Goal: Information Seeking & Learning: Compare options

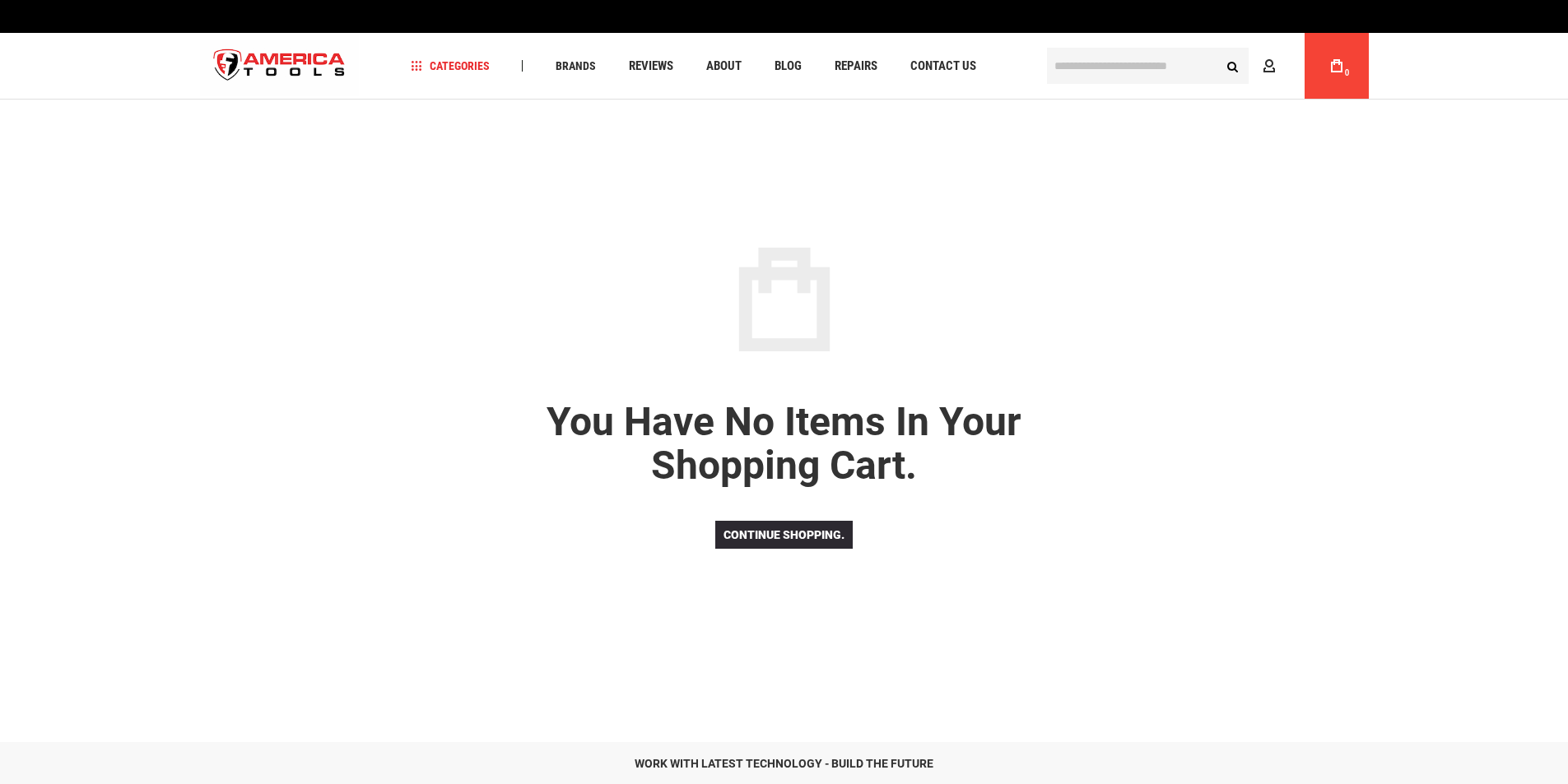
click at [1271, 72] on icon at bounding box center [1268, 67] width 13 height 16
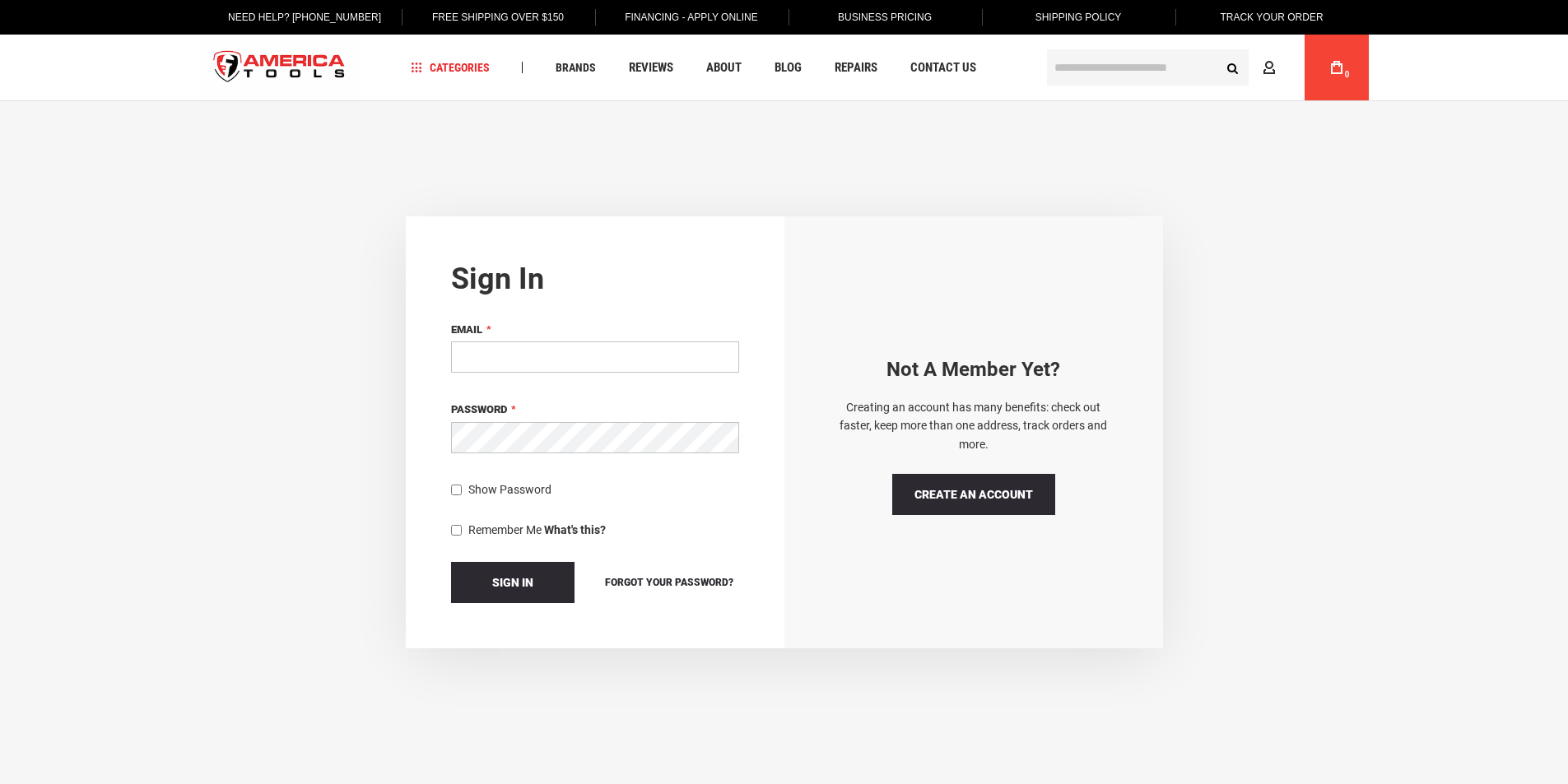
click at [550, 351] on input "Email" at bounding box center [594, 357] width 288 height 31
type input "**********"
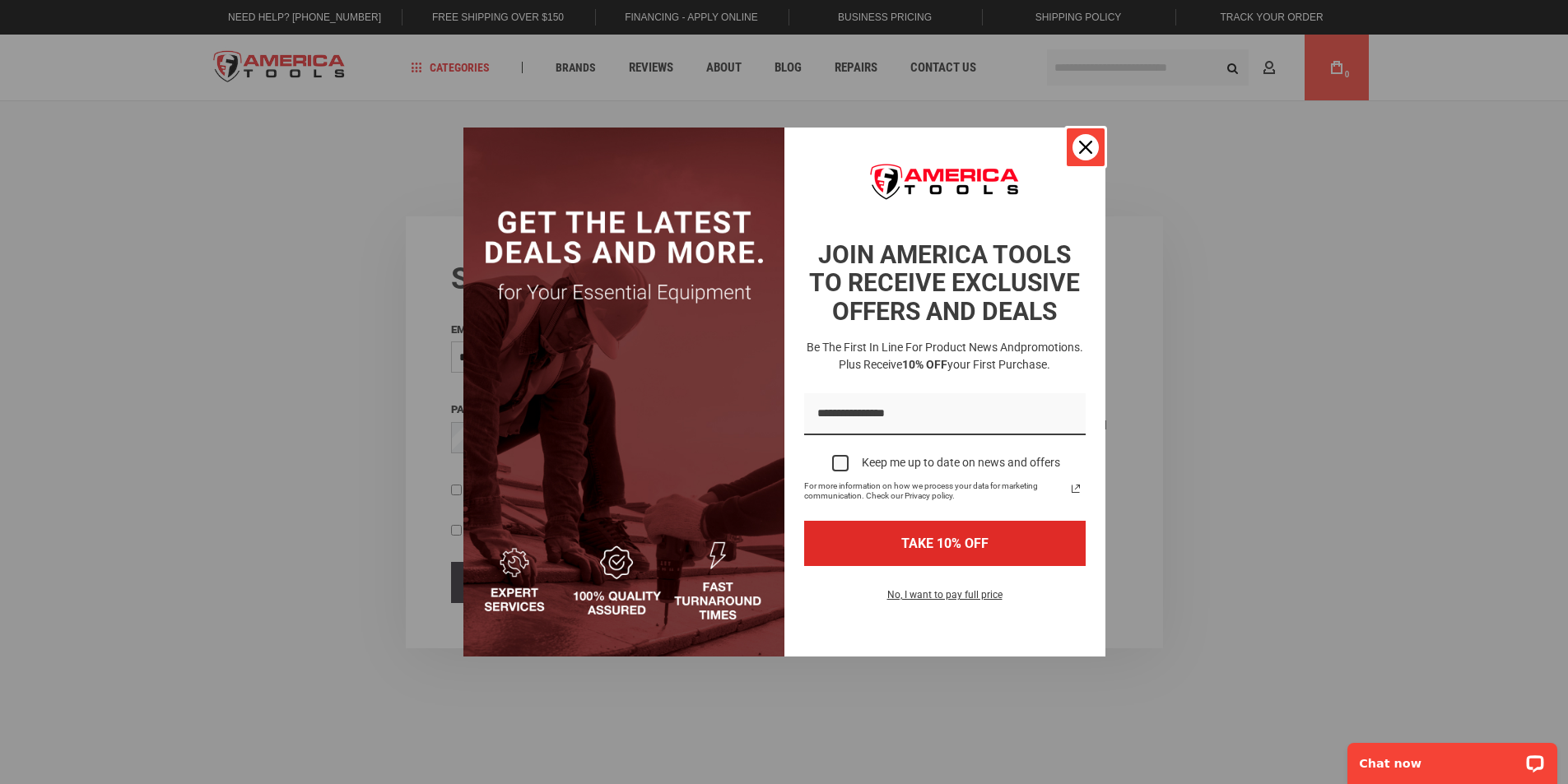
click at [1086, 150] on icon "close icon" at bounding box center [1085, 146] width 13 height 13
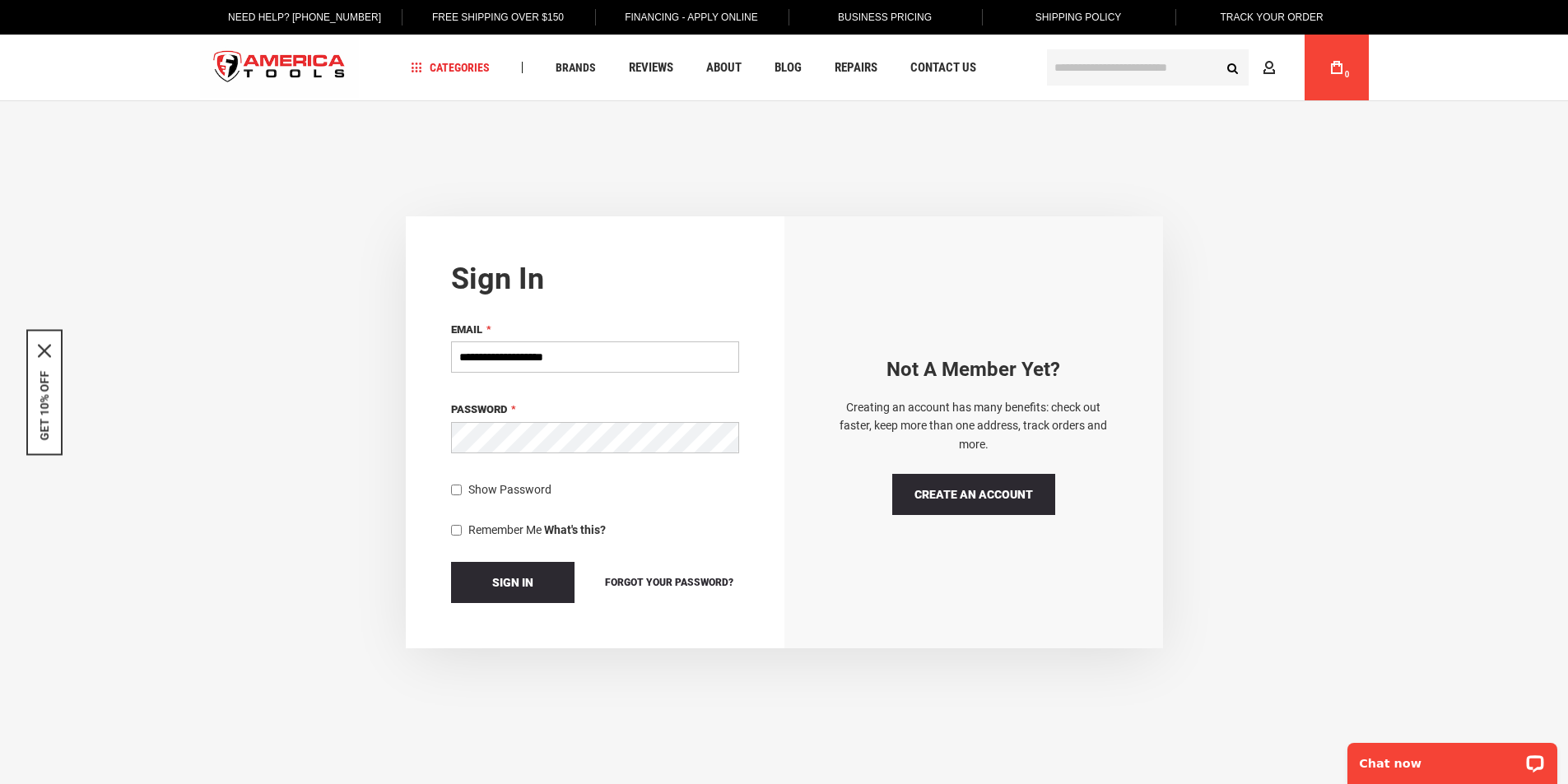
click at [451, 562] on button "Sign In" at bounding box center [512, 582] width 124 height 41
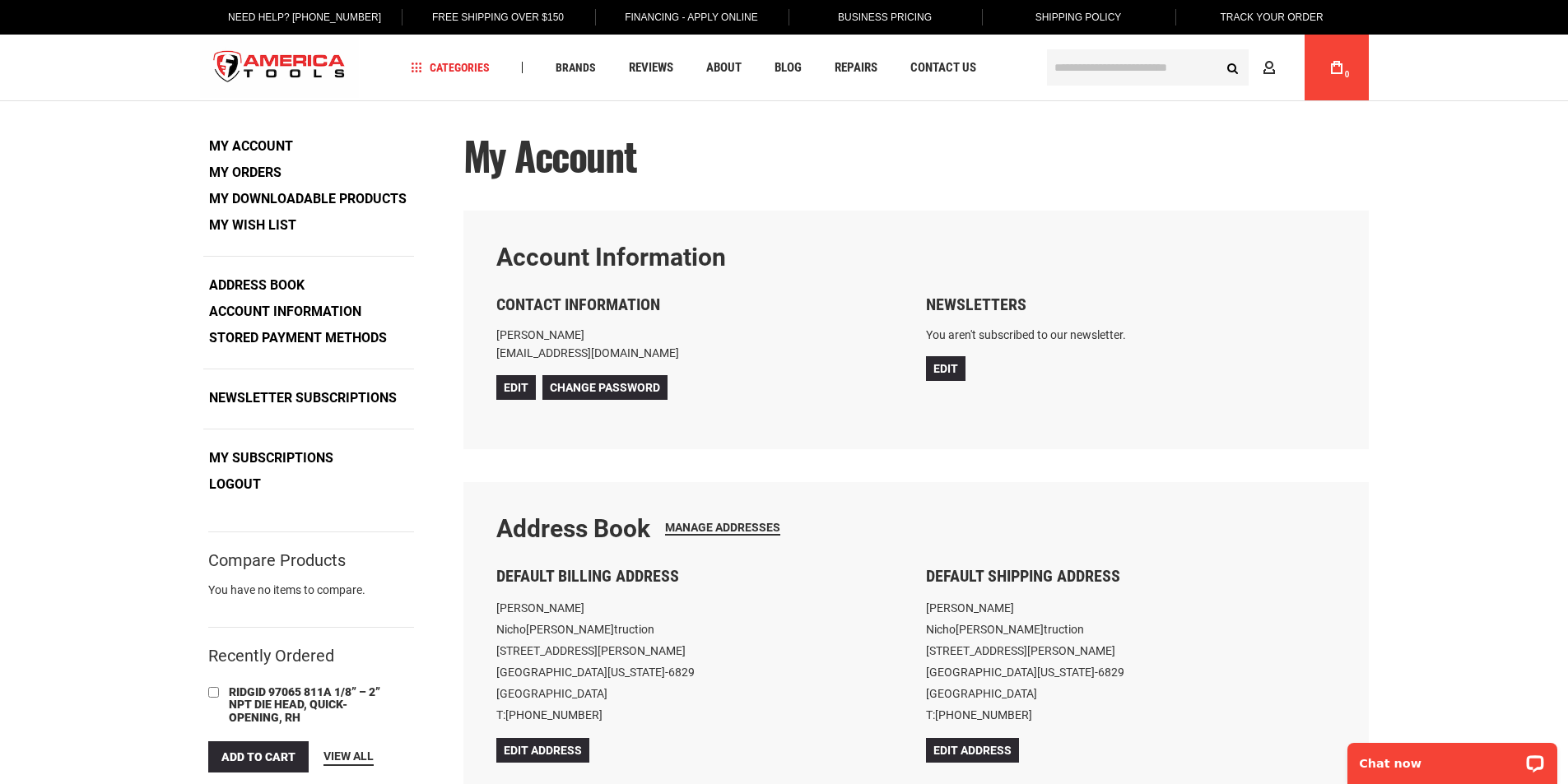
click at [1126, 73] on input "text" at bounding box center [1147, 67] width 202 height 36
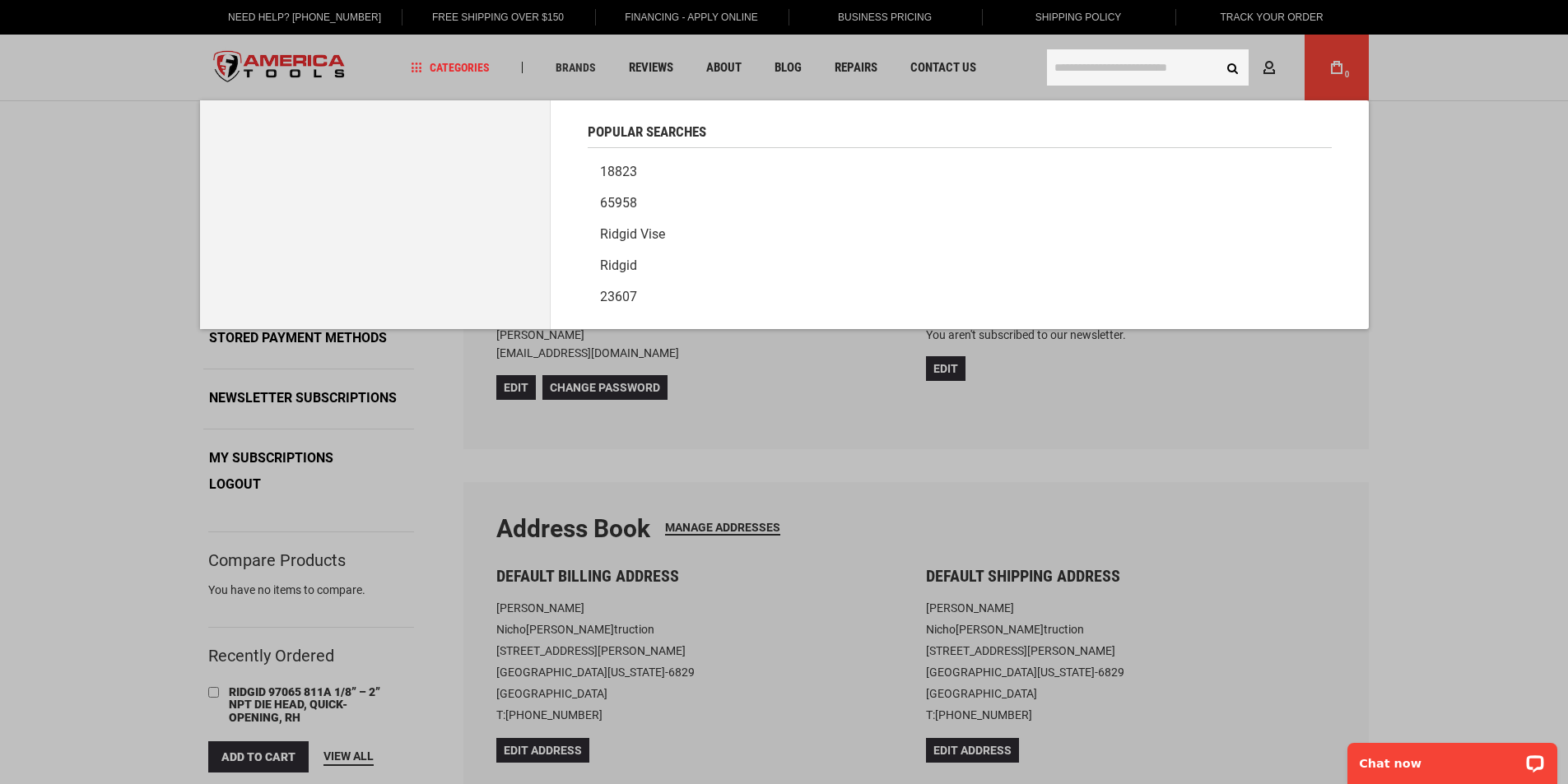
click at [628, 235] on link "Ridgid vise" at bounding box center [959, 234] width 744 height 31
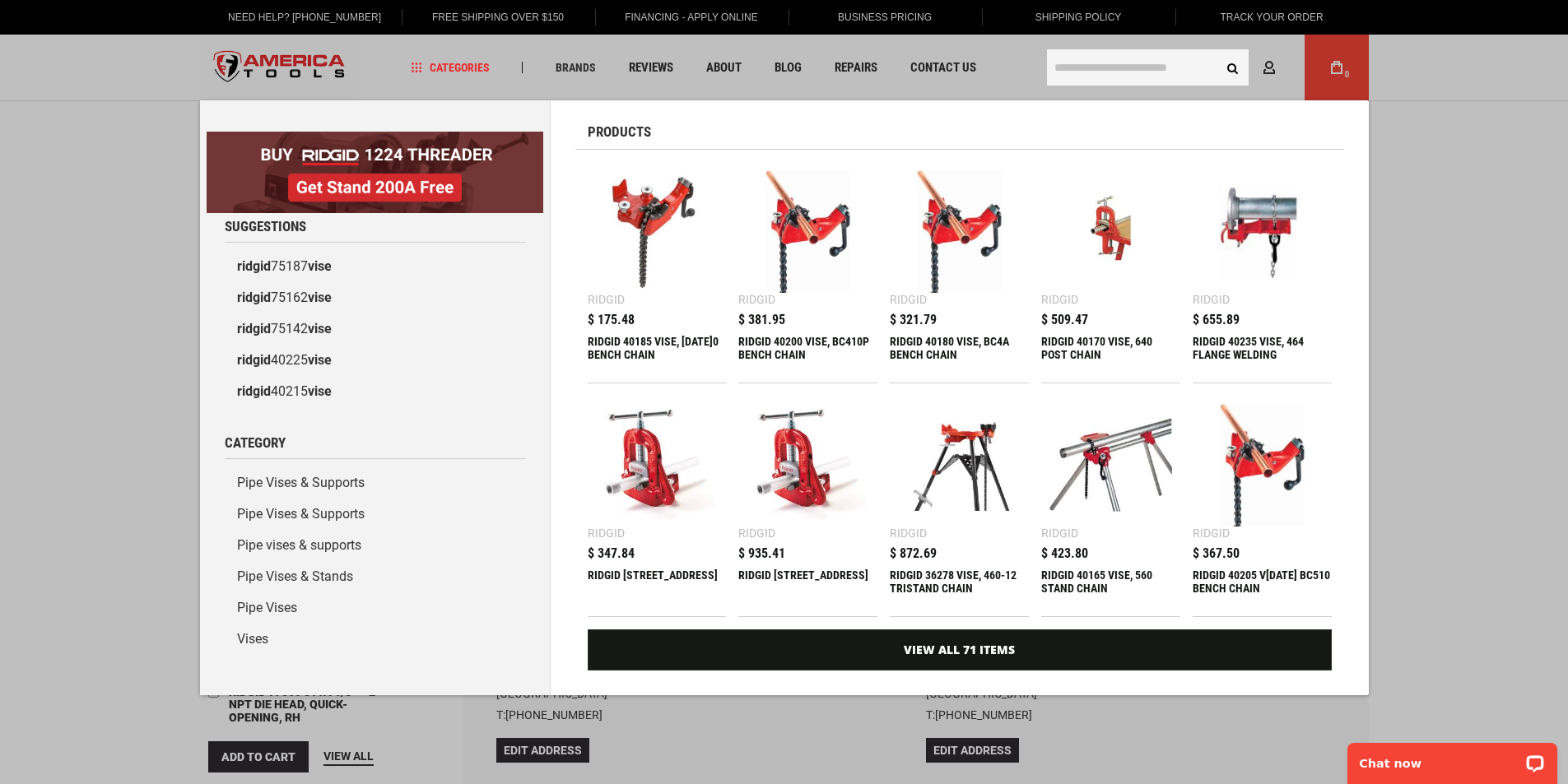
click at [938, 575] on div "RIDGID 36278 VISE, 460-12 TRISTAND CHAIN" at bounding box center [959, 588] width 140 height 39
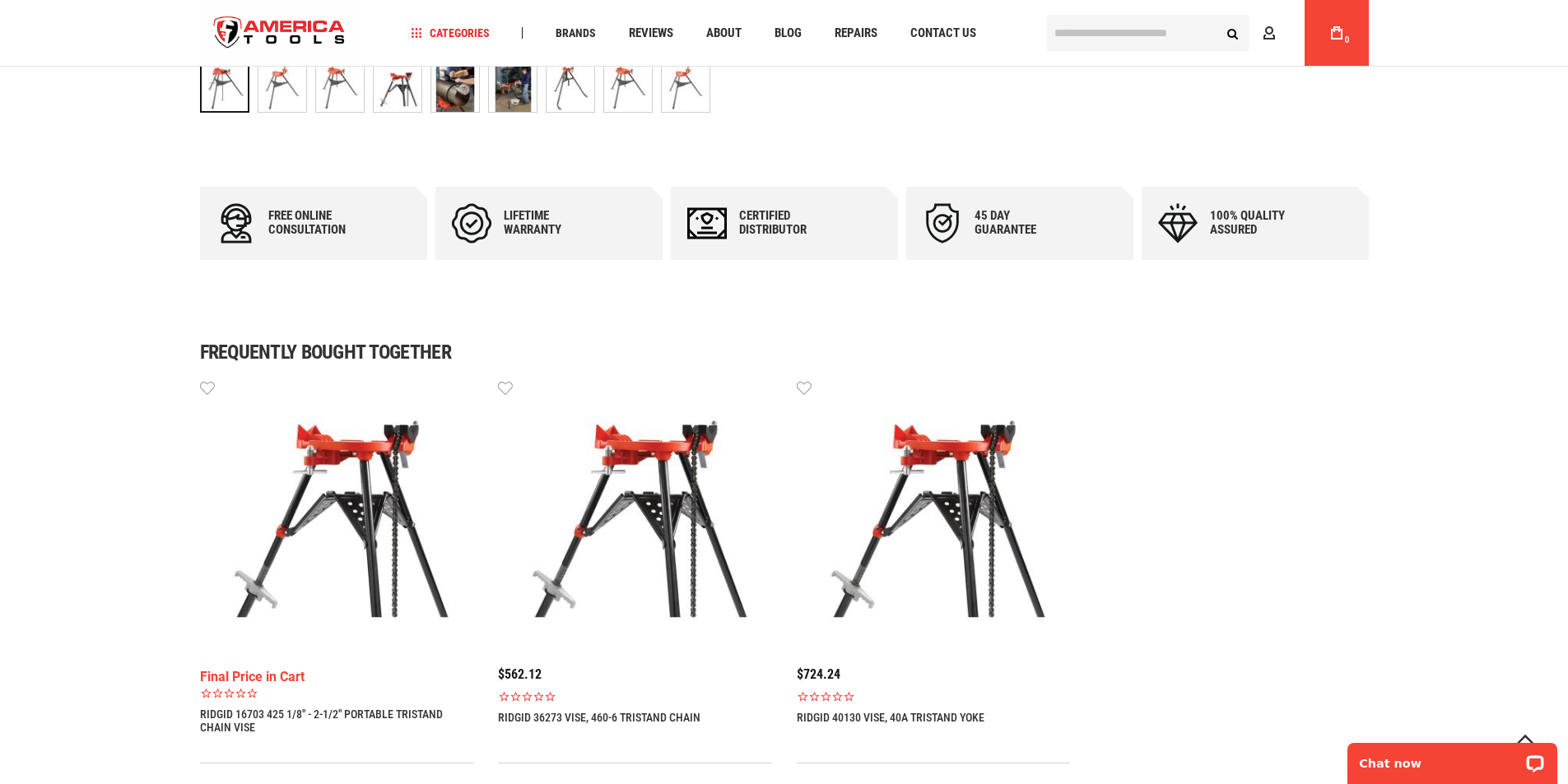
scroll to position [905, 0]
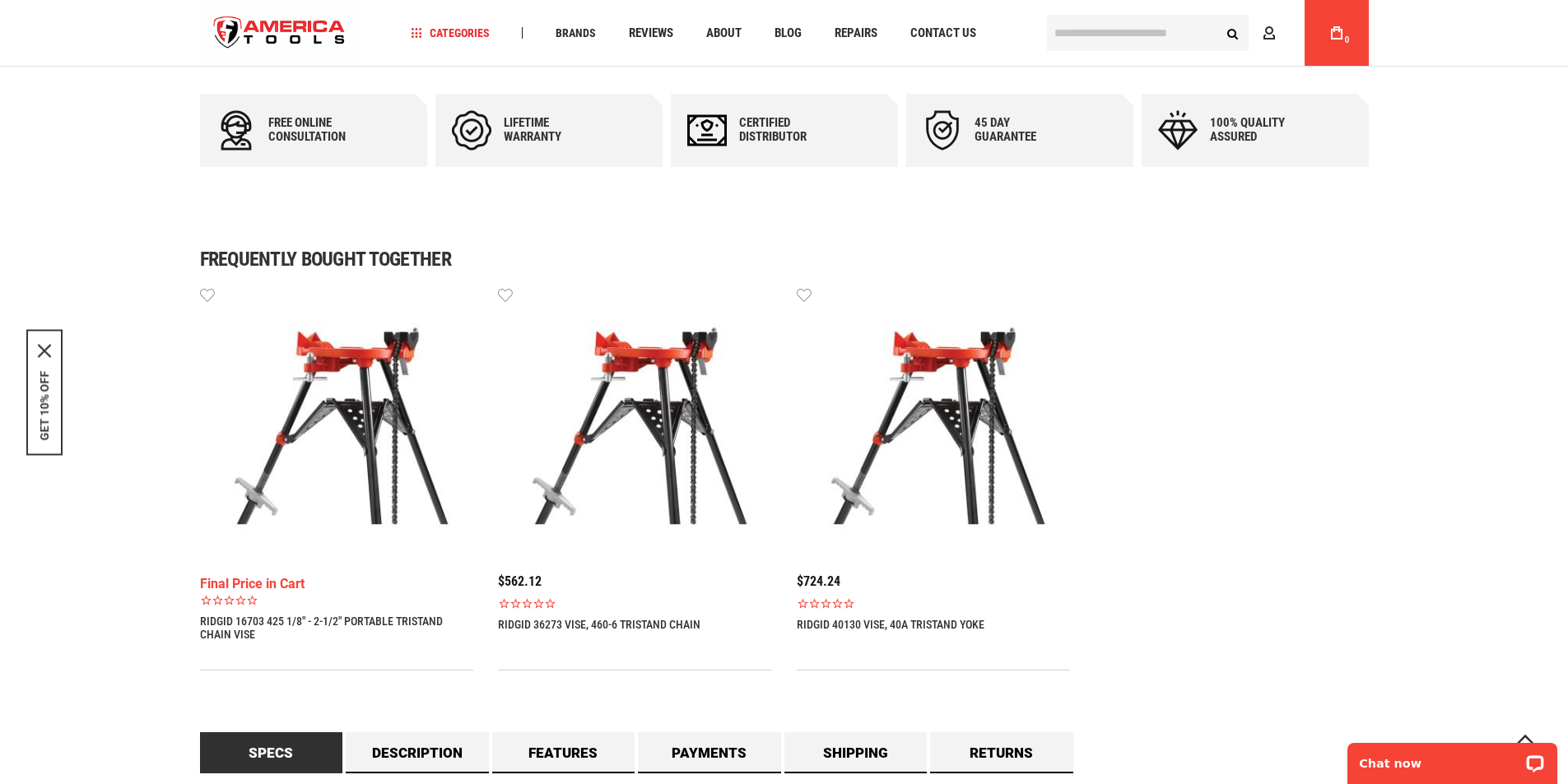
click at [676, 417] on img at bounding box center [634, 422] width 274 height 274
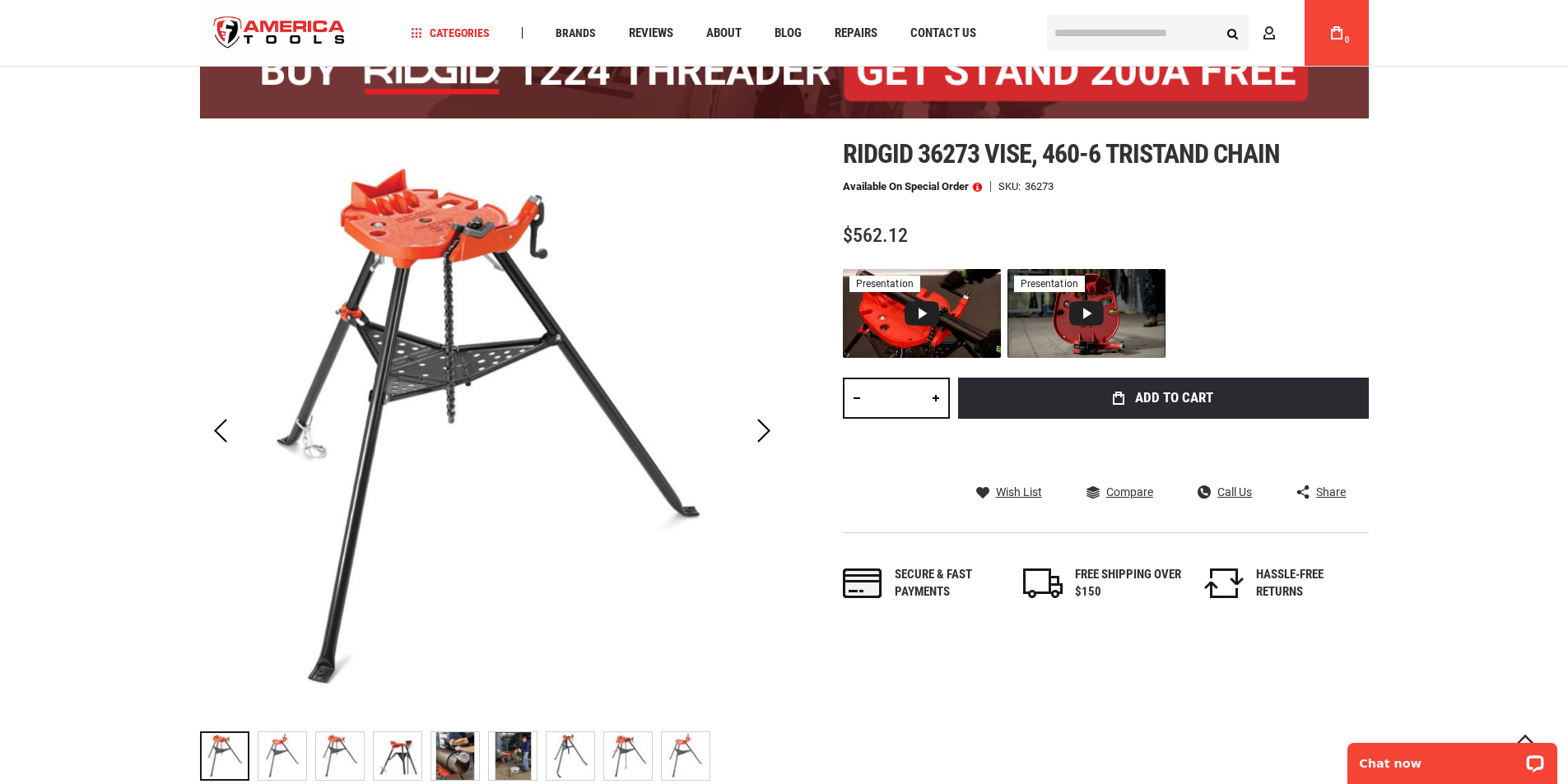
scroll to position [247, 0]
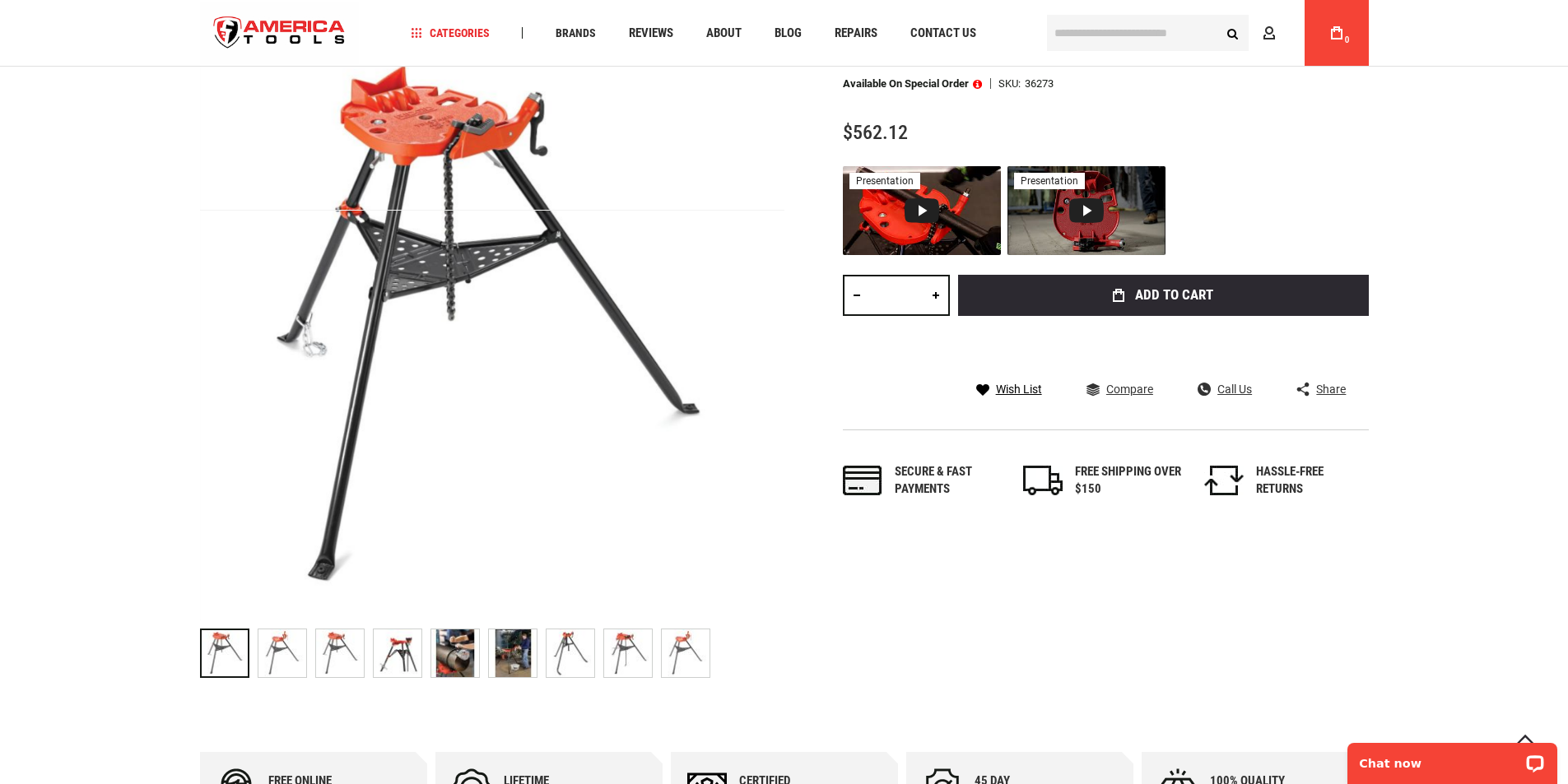
click at [1028, 389] on span "Wish List" at bounding box center [1019, 389] width 46 height 12
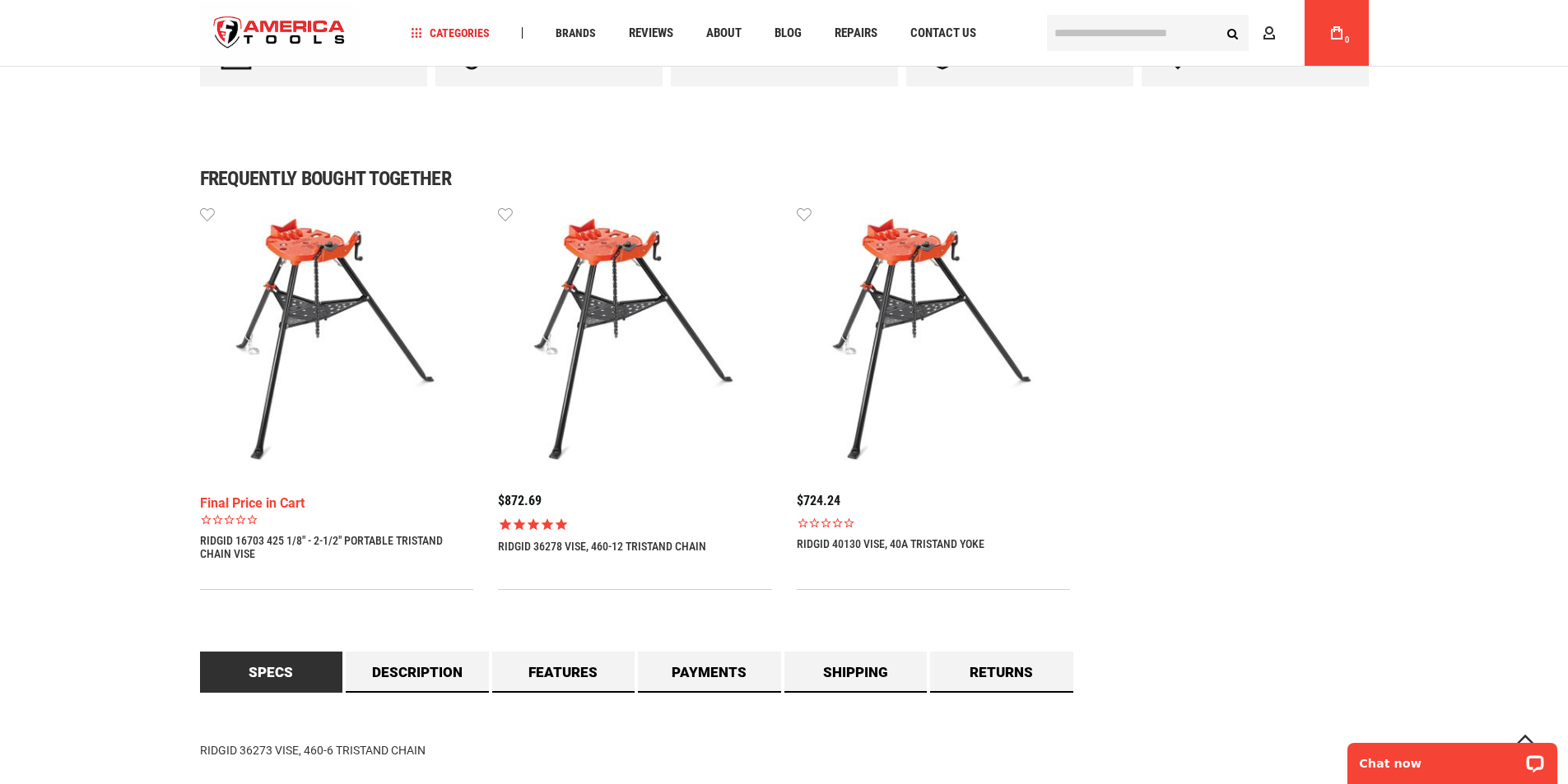
scroll to position [987, 0]
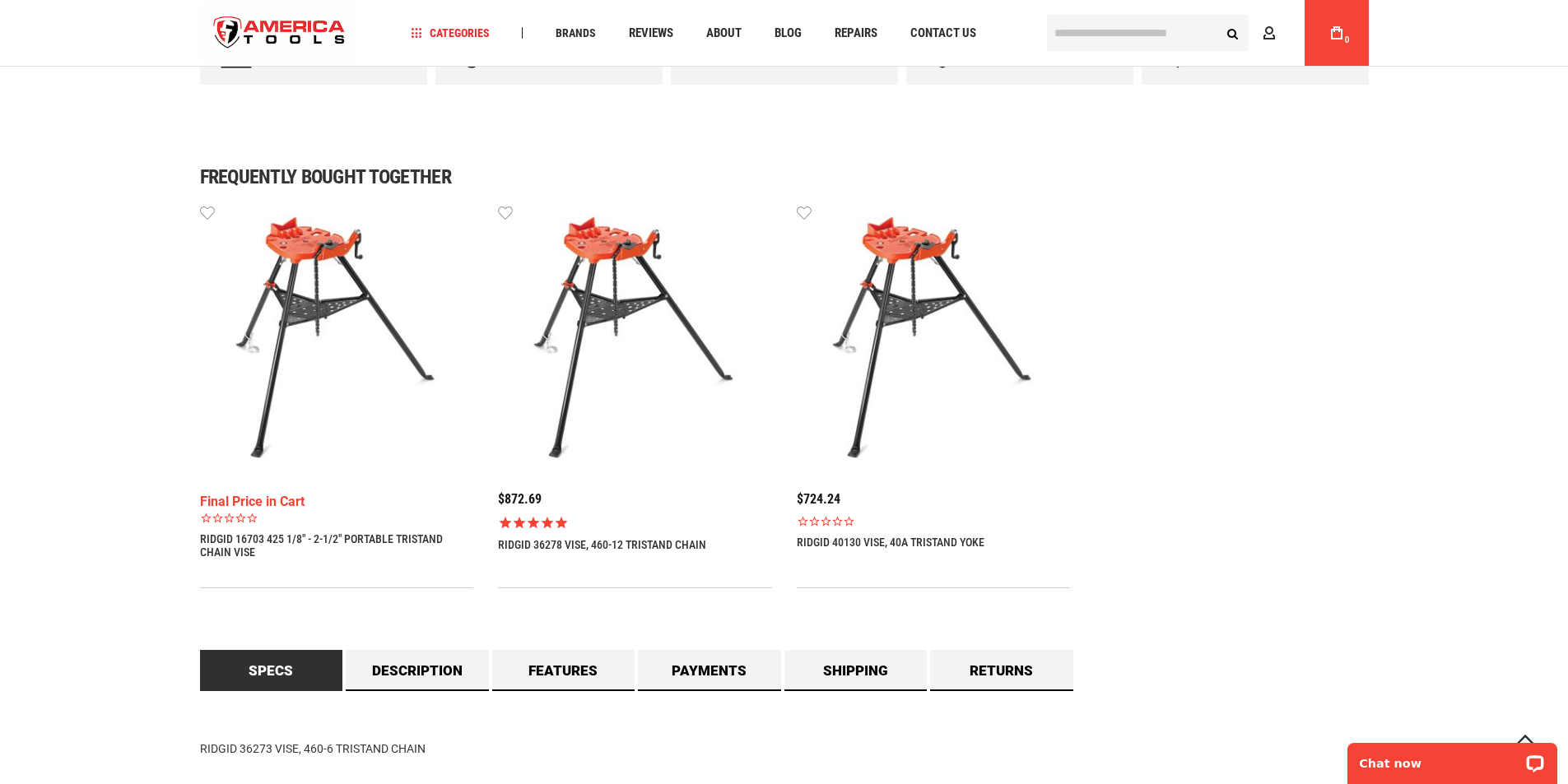
click at [623, 538] on link "RIDGID 36278 VISE, 460-12 TRISTAND CHAIN" at bounding box center [601, 544] width 208 height 13
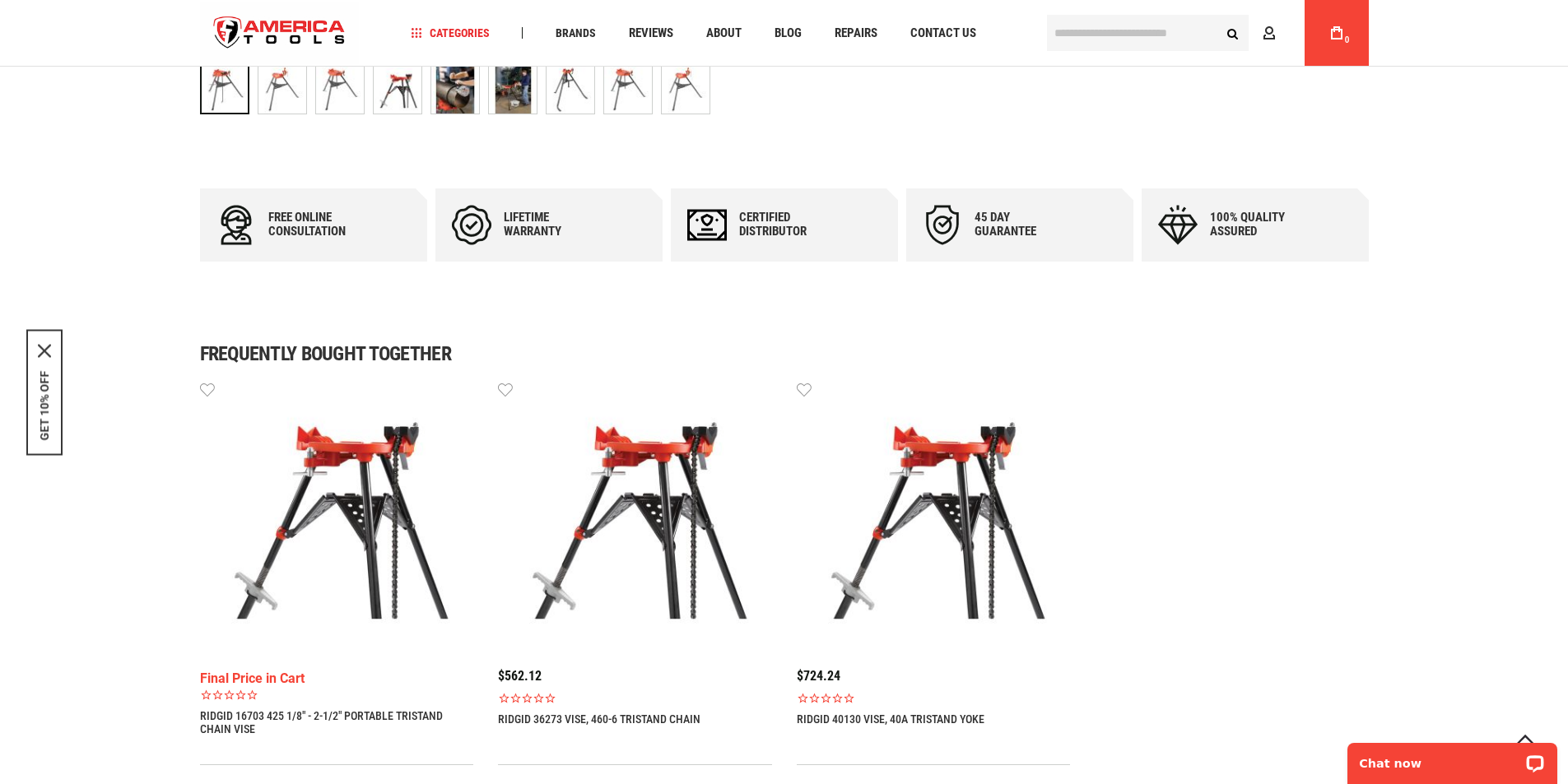
scroll to position [1152, 0]
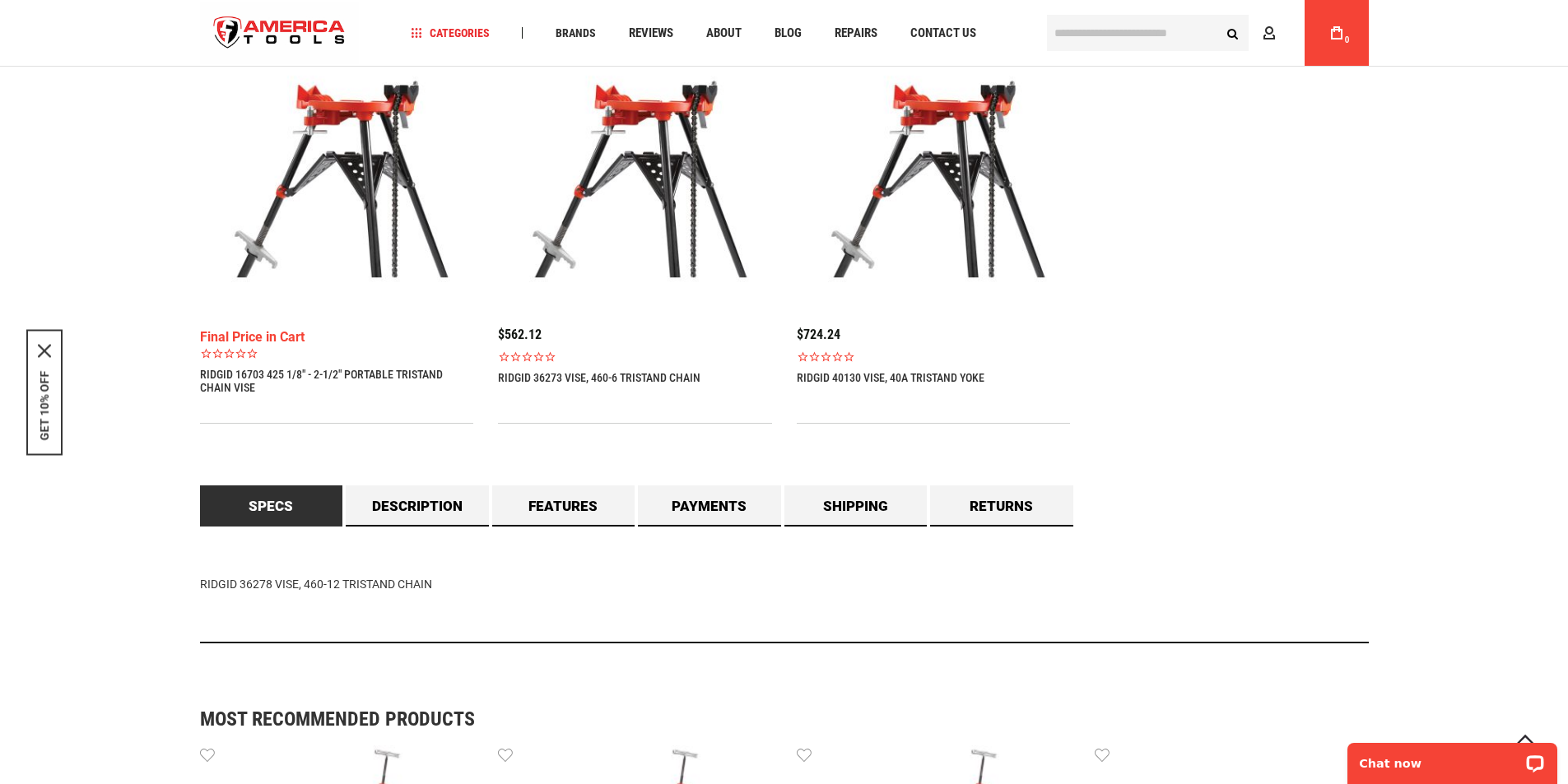
click at [632, 383] on link "RIDGID 36273 VISE, 460-6 TRISTAND CHAIN" at bounding box center [598, 376] width 202 height 13
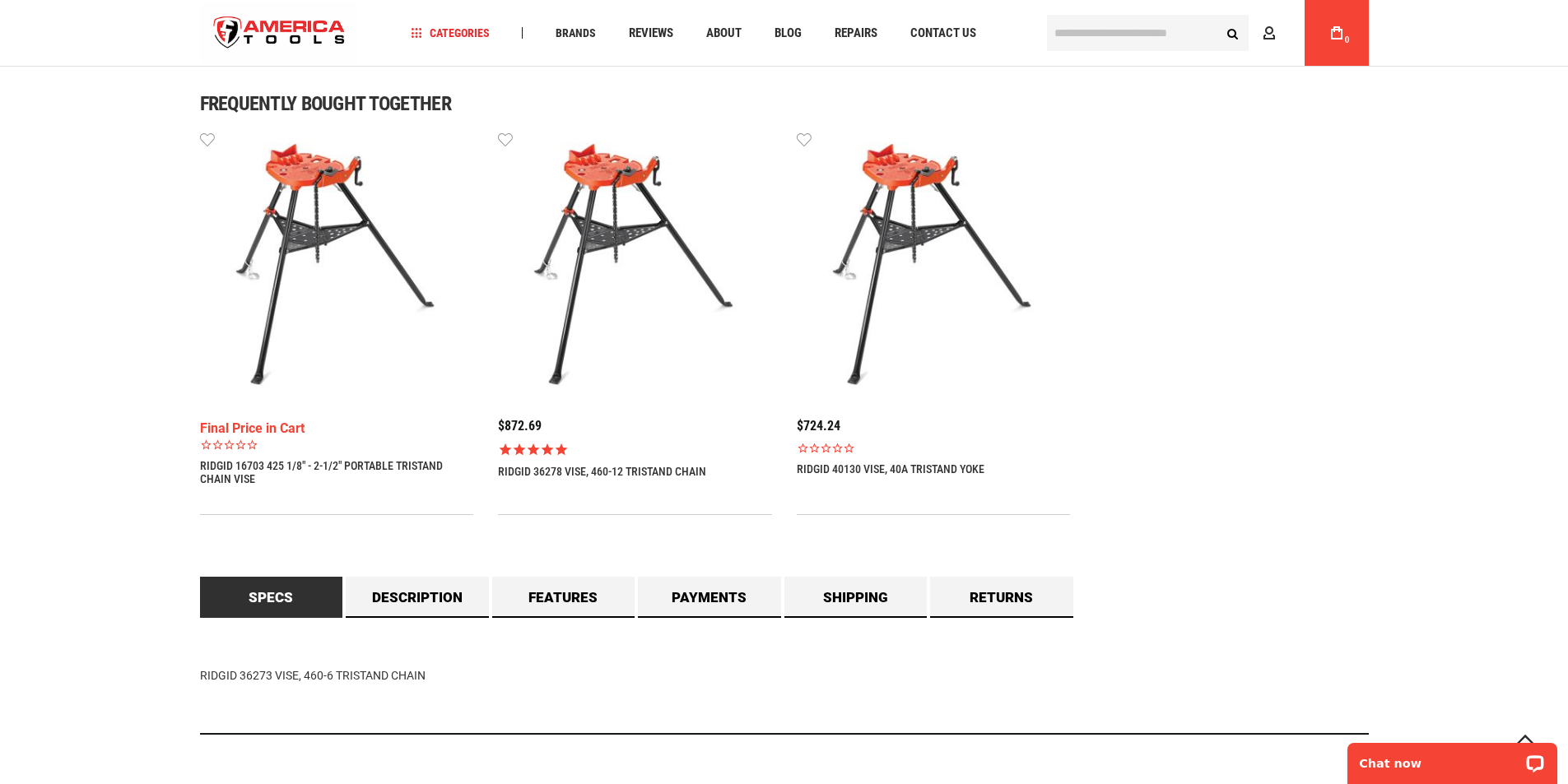
scroll to position [1069, 0]
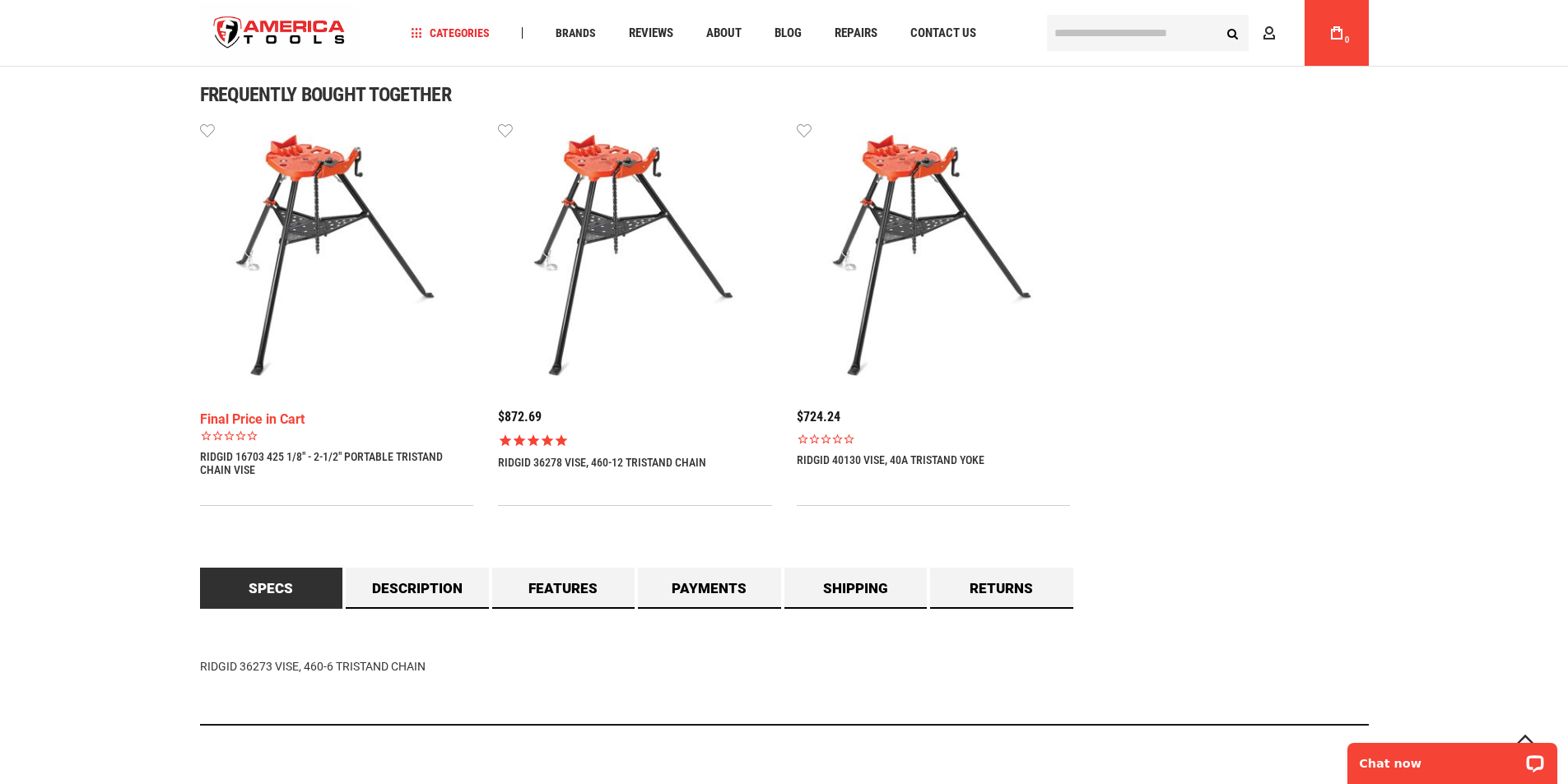
click at [865, 458] on link "RIDGID 40130 VISE, 40A TRISTAND YOKE" at bounding box center [890, 459] width 187 height 13
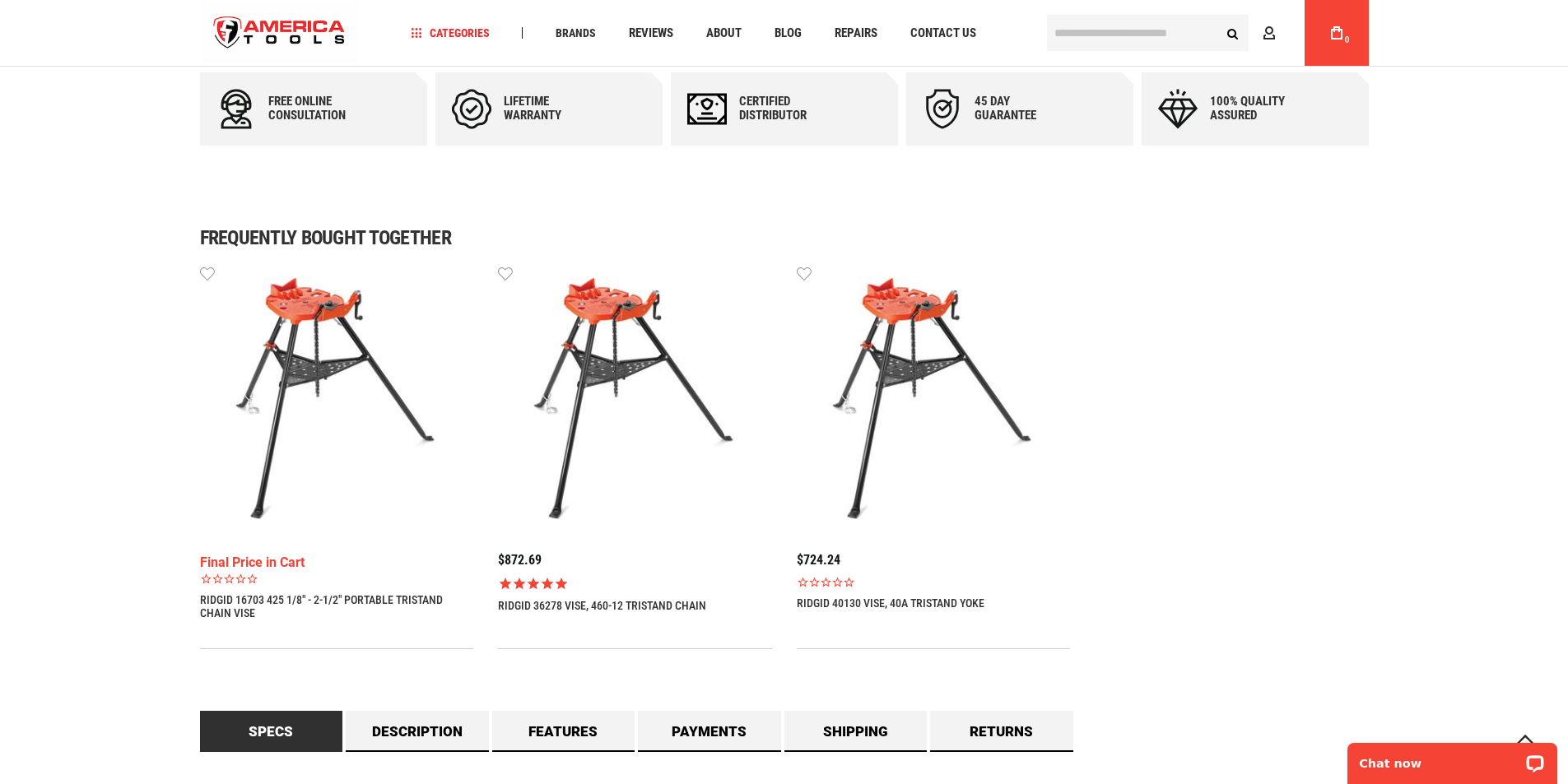
scroll to position [659, 0]
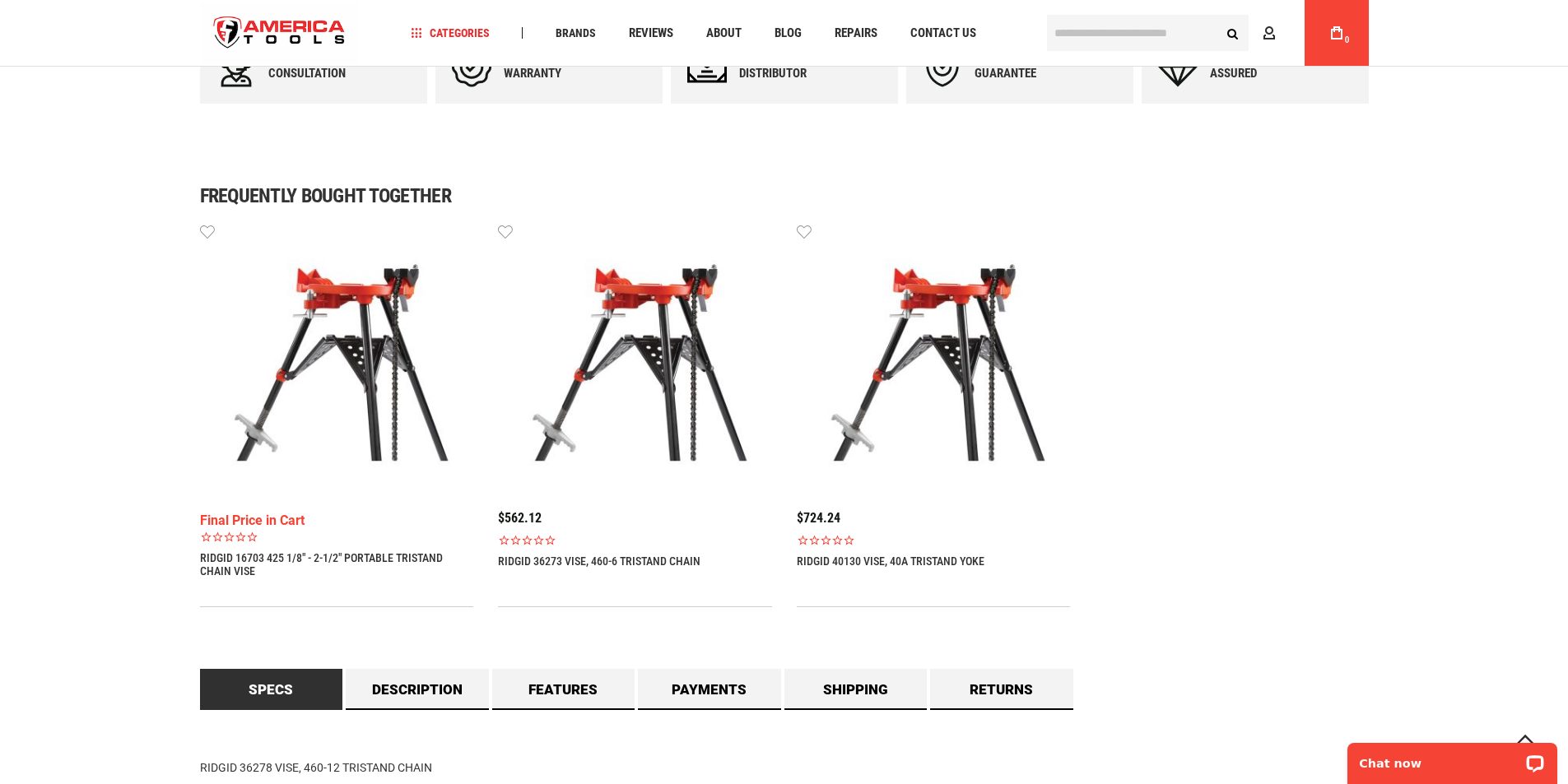
scroll to position [969, 0]
click at [642, 558] on link "RIDGID 36273 VISE, 460-6 TRISTAND CHAIN" at bounding box center [598, 560] width 202 height 13
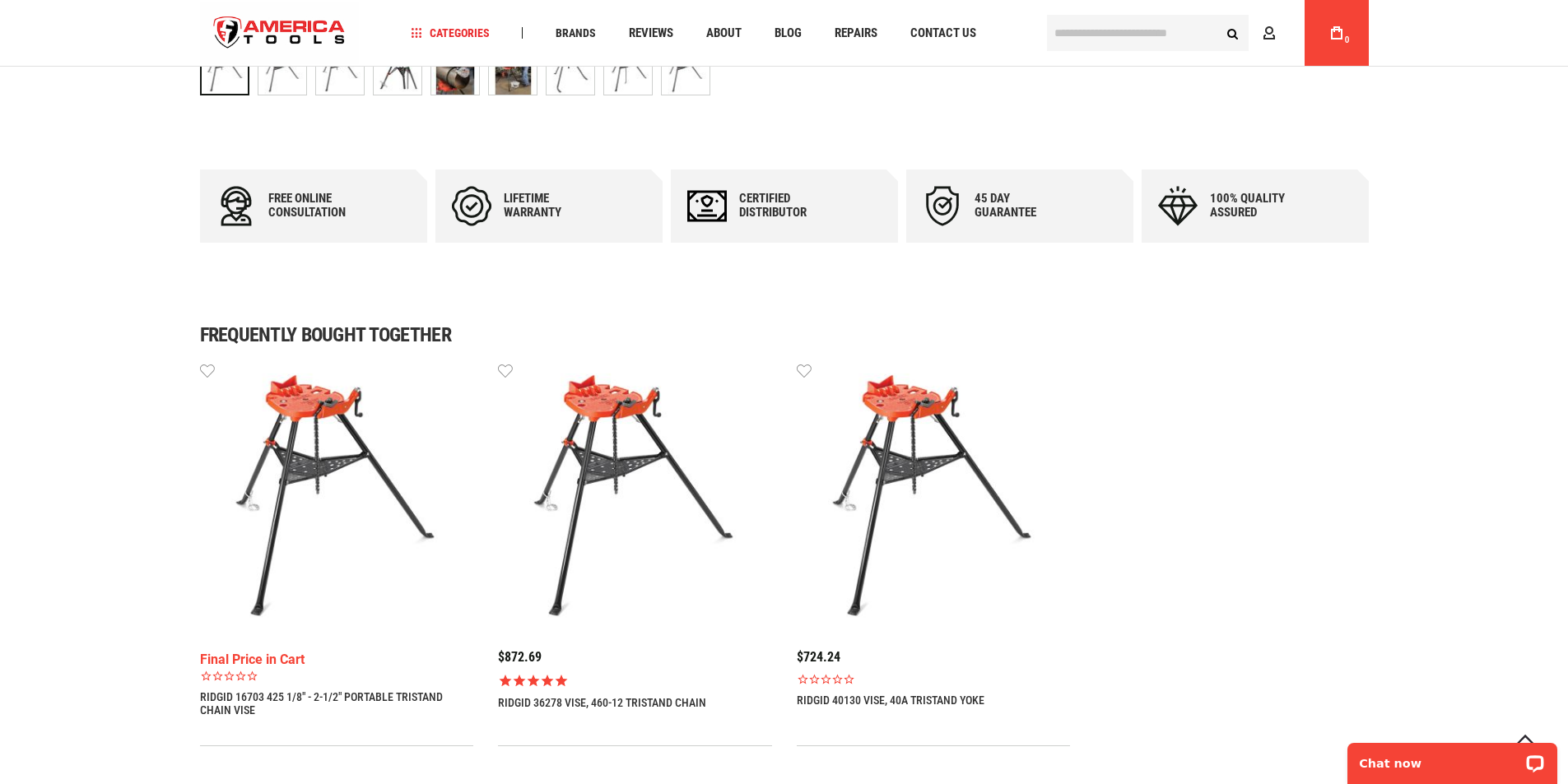
scroll to position [905, 0]
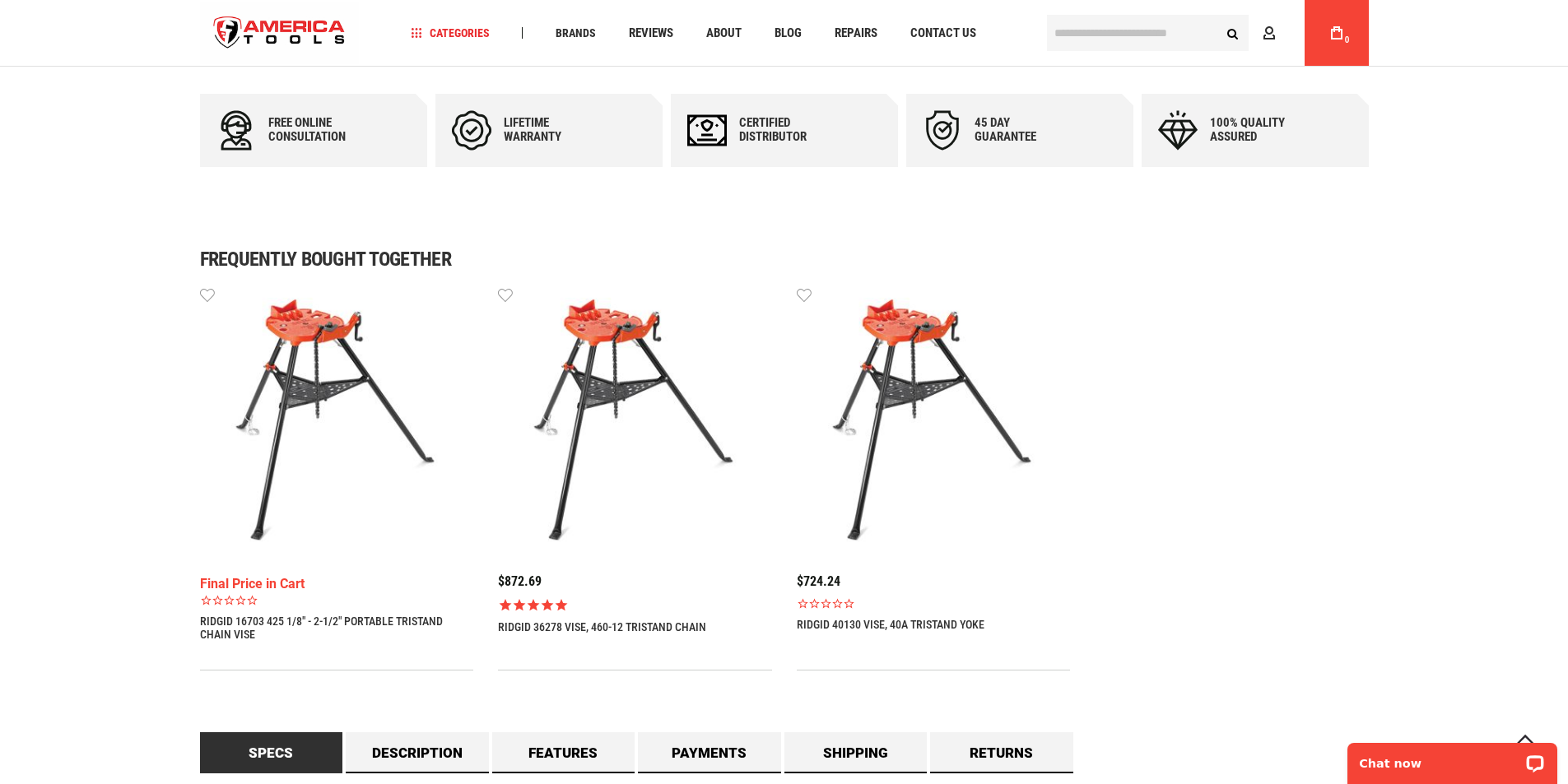
click at [588, 435] on img at bounding box center [634, 422] width 274 height 274
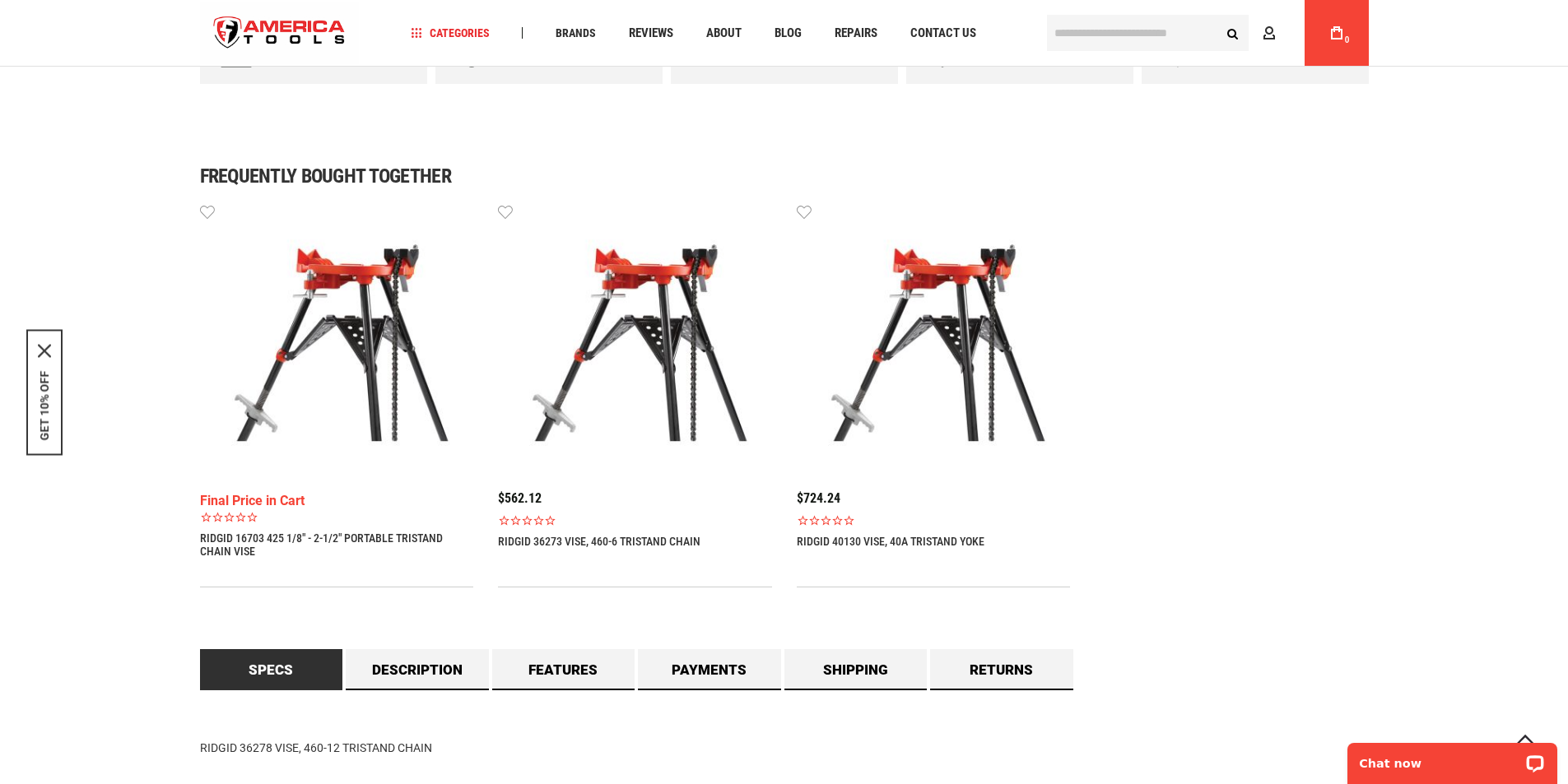
scroll to position [1069, 0]
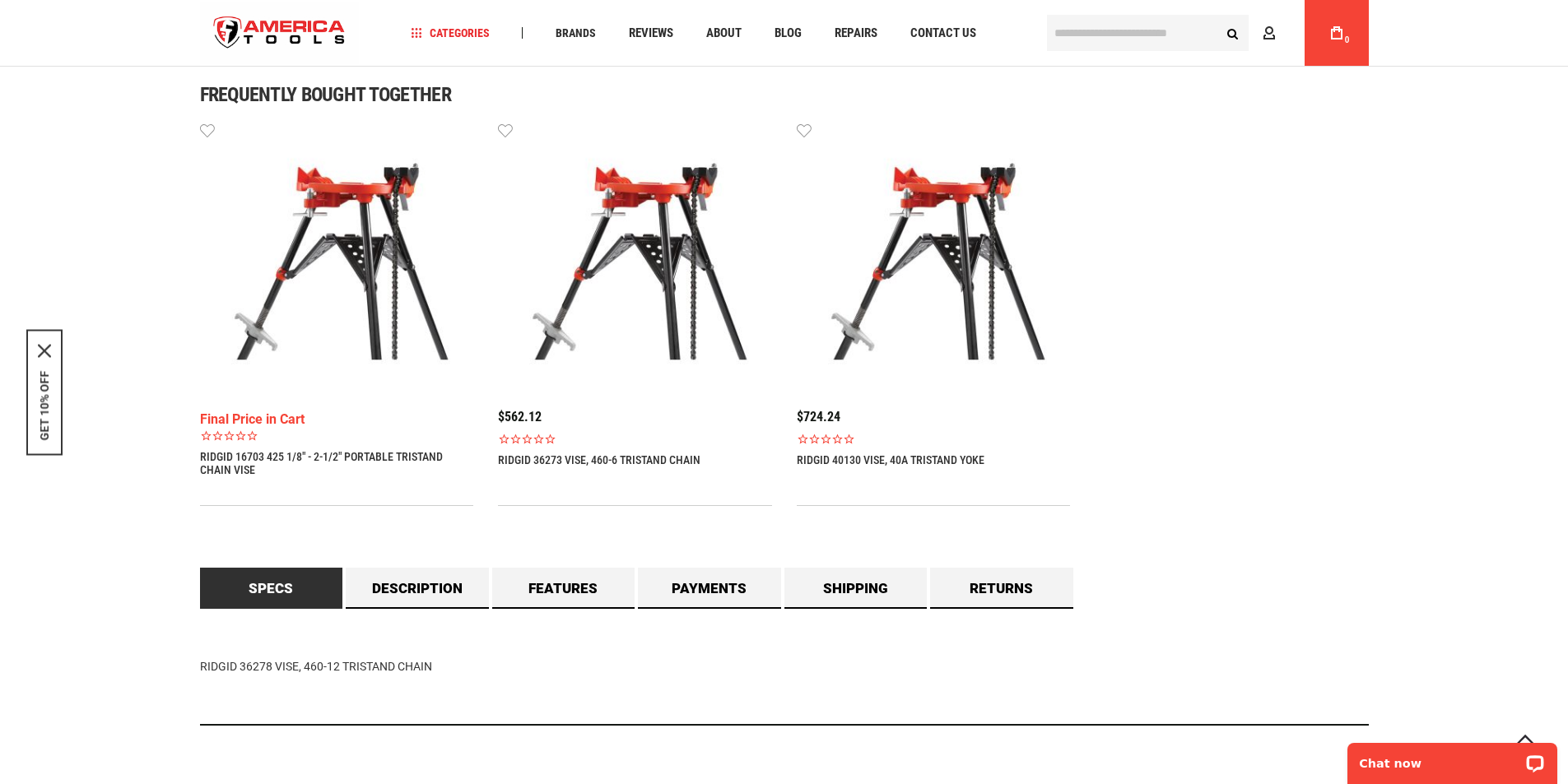
click at [626, 448] on div "$562.12 RIDGID 36273 VISE, 460-6 TRISTAND CHAIN Wish List" at bounding box center [634, 295] width 274 height 349
click at [633, 375] on img at bounding box center [634, 257] width 274 height 274
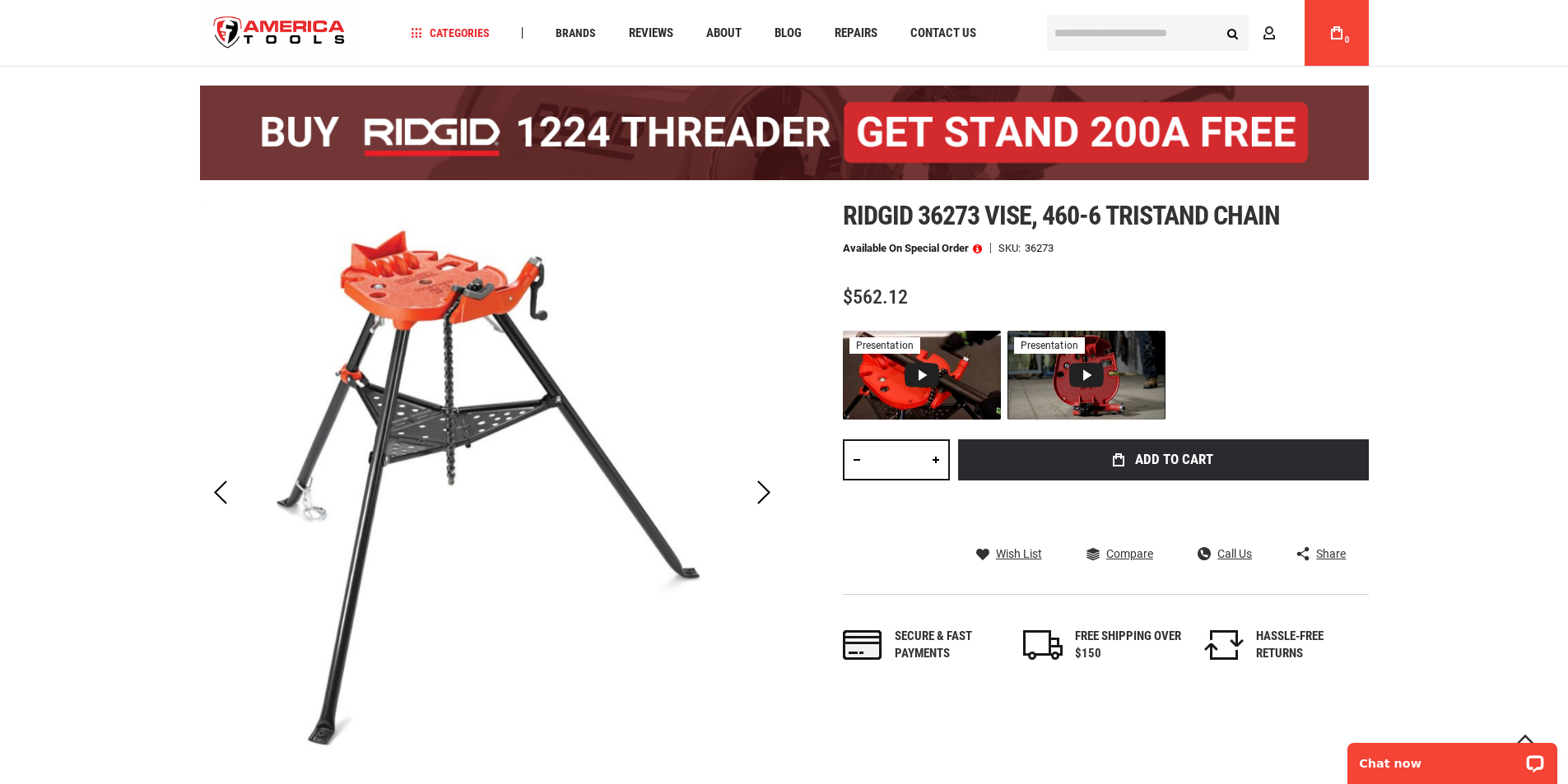
scroll to position [165, 0]
